Goal: Check status

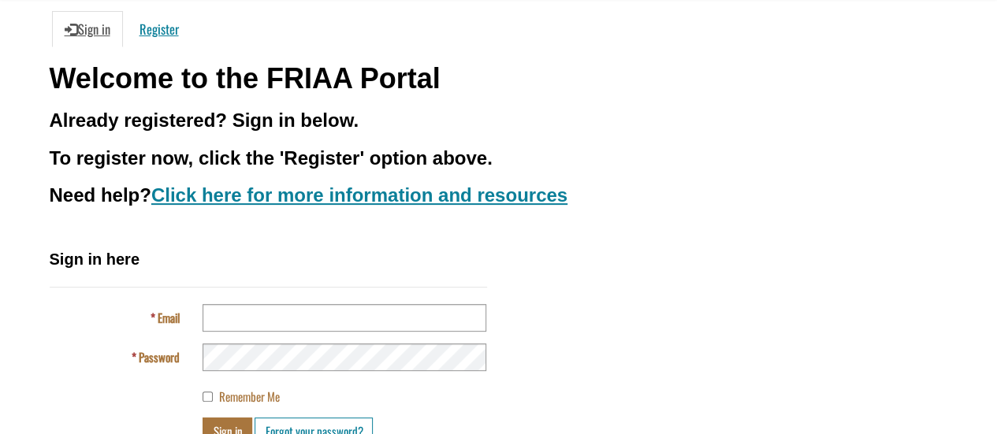
scroll to position [155, 0]
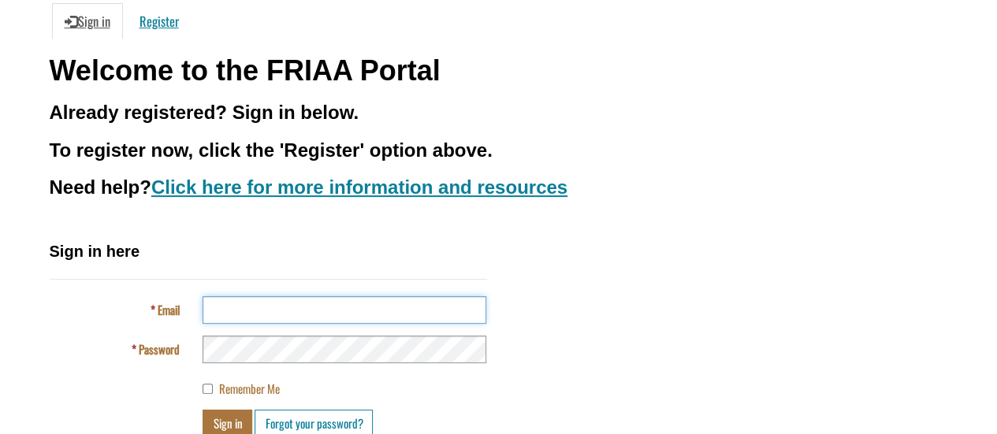
type input "**********"
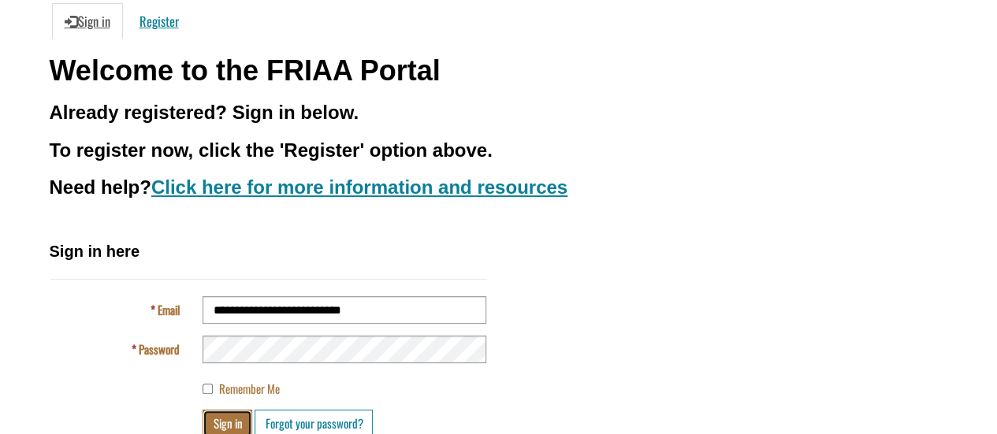
click at [233, 422] on button "Sign in" at bounding box center [228, 424] width 50 height 28
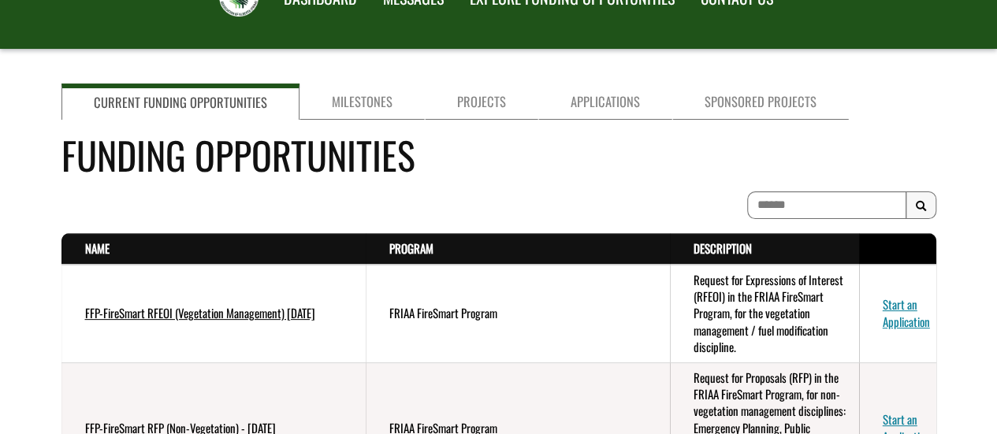
scroll to position [90, 0]
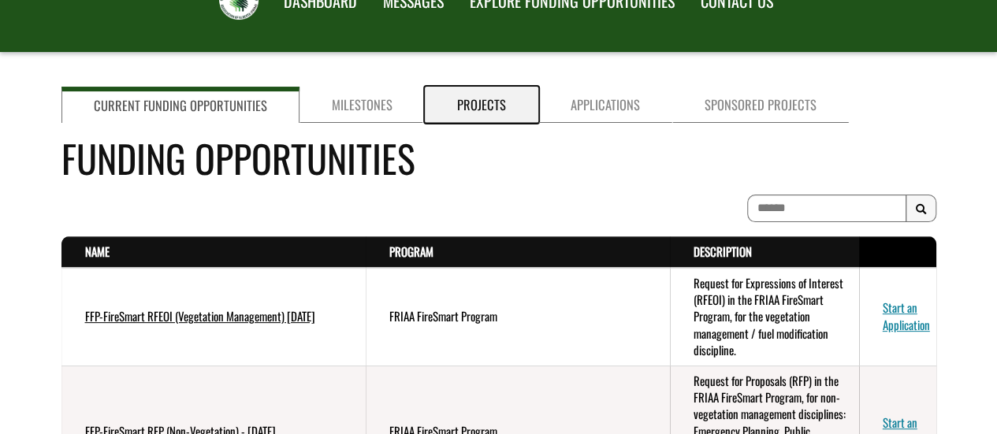
click at [456, 102] on link "Projects" at bounding box center [482, 105] width 114 height 36
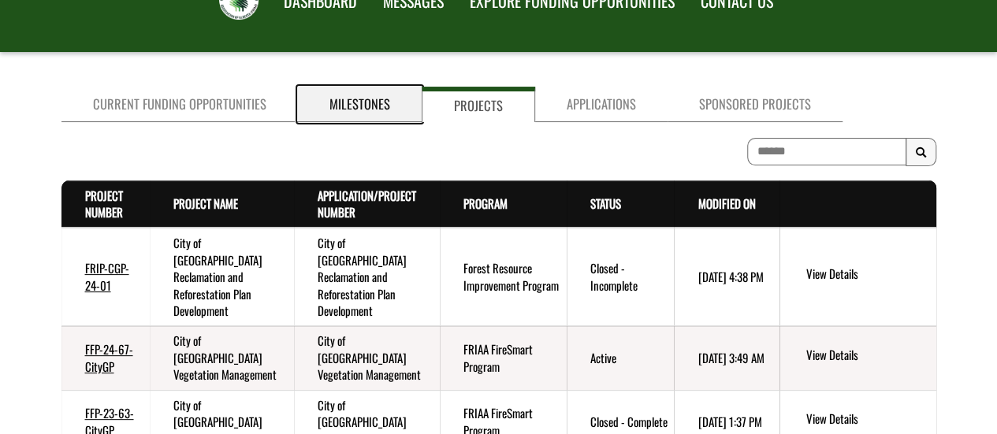
click at [368, 97] on link "Milestones" at bounding box center [360, 104] width 124 height 35
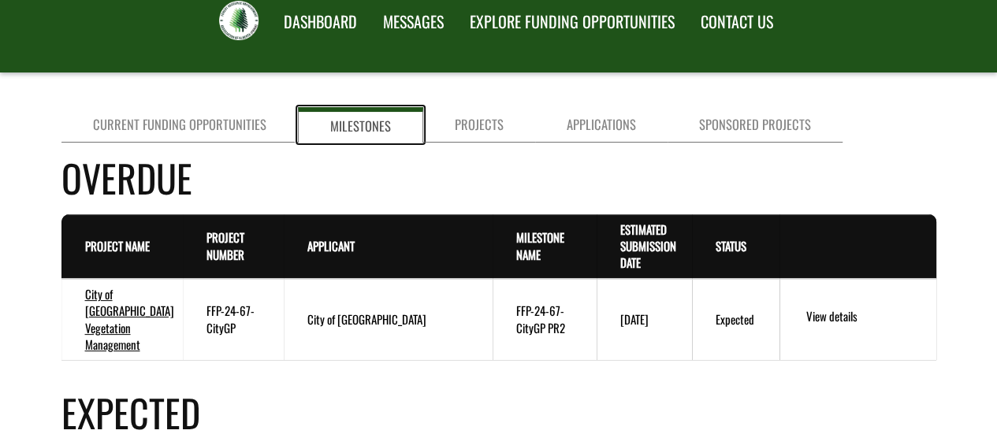
scroll to position [63, 0]
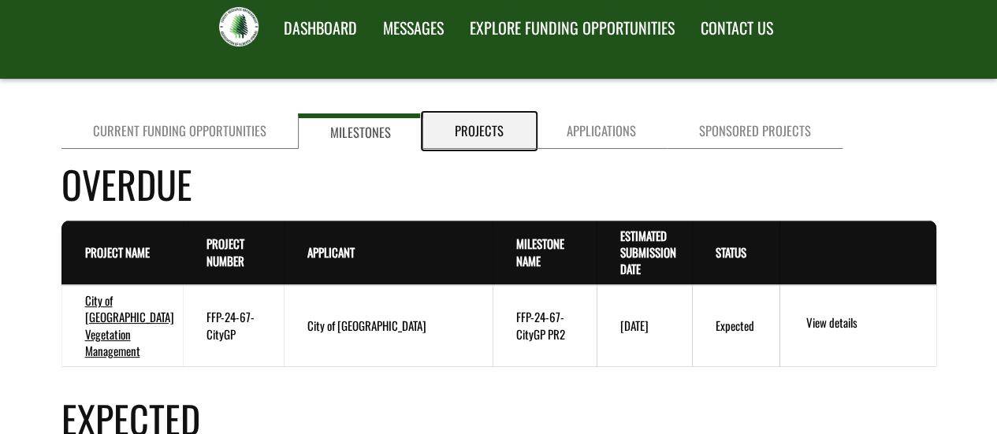
click at [451, 126] on link "Projects" at bounding box center [479, 131] width 112 height 35
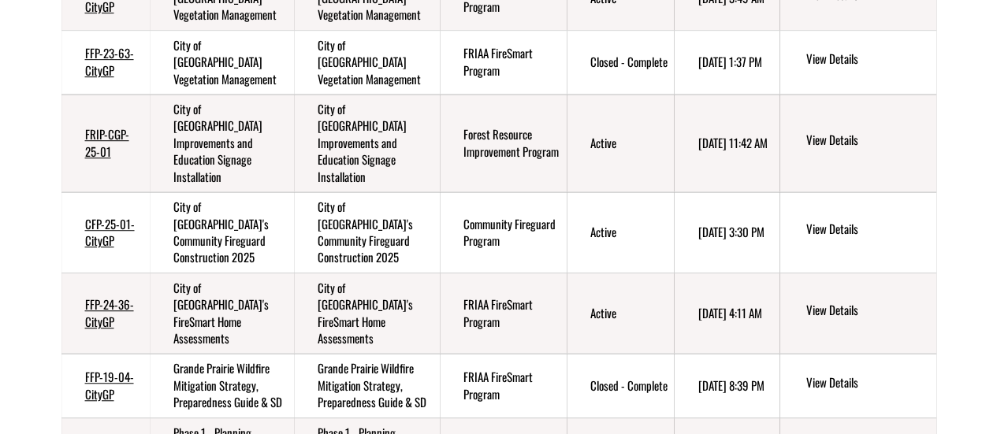
scroll to position [449, 0]
click at [99, 143] on link "FRIP-CGP-25-01" at bounding box center [107, 143] width 44 height 34
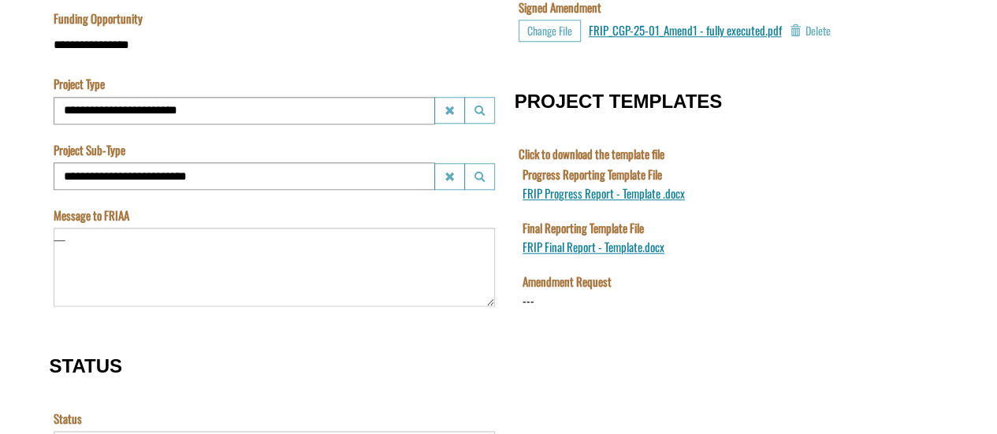
scroll to position [915, 0]
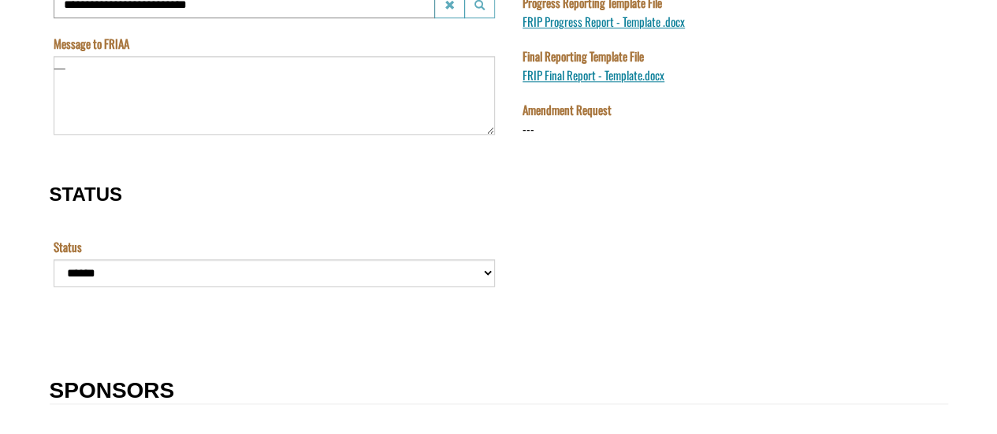
click at [561, 132] on div "--- Delete" at bounding box center [687, 128] width 331 height 19
click at [561, 131] on div "--- Delete" at bounding box center [687, 128] width 331 height 19
click at [524, 132] on div "---" at bounding box center [528, 129] width 12 height 17
click at [553, 130] on div "--- Delete" at bounding box center [687, 128] width 331 height 19
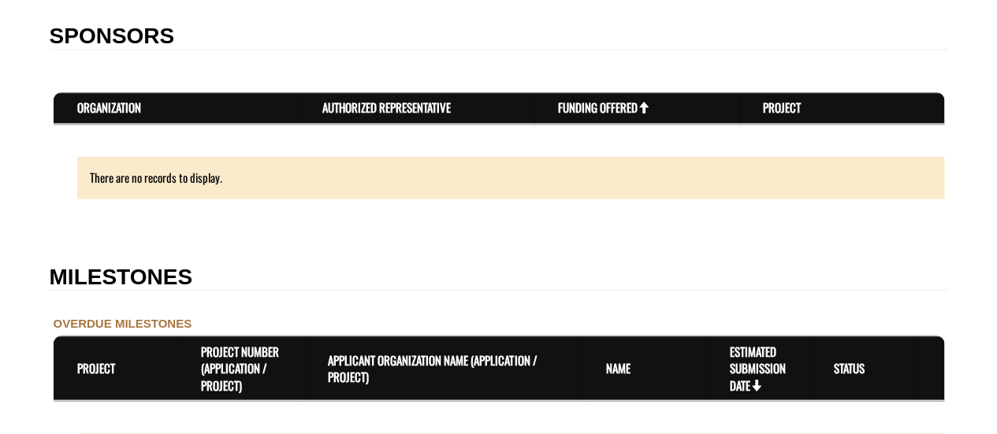
scroll to position [1263, 0]
